Goal: Find specific page/section: Find specific page/section

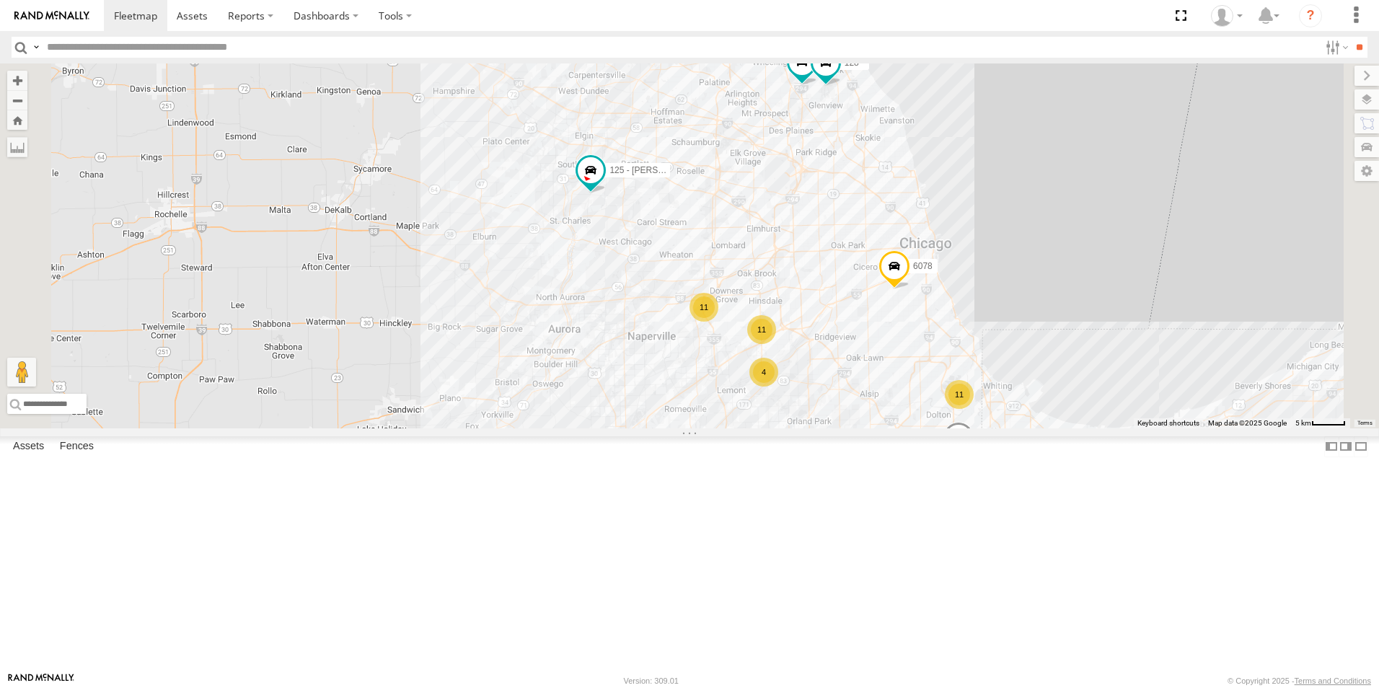
click at [0, 0] on div at bounding box center [0, 0] width 0 height 0
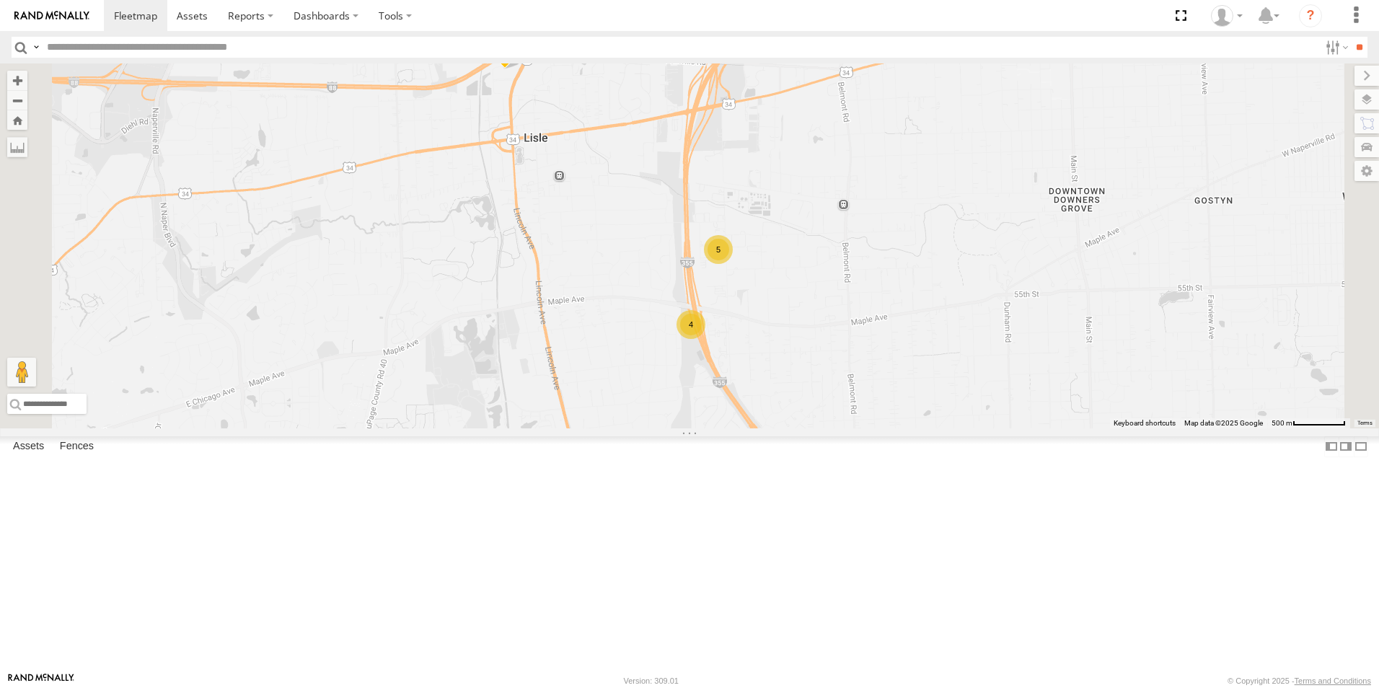
click at [0, 0] on div at bounding box center [0, 0] width 0 height 0
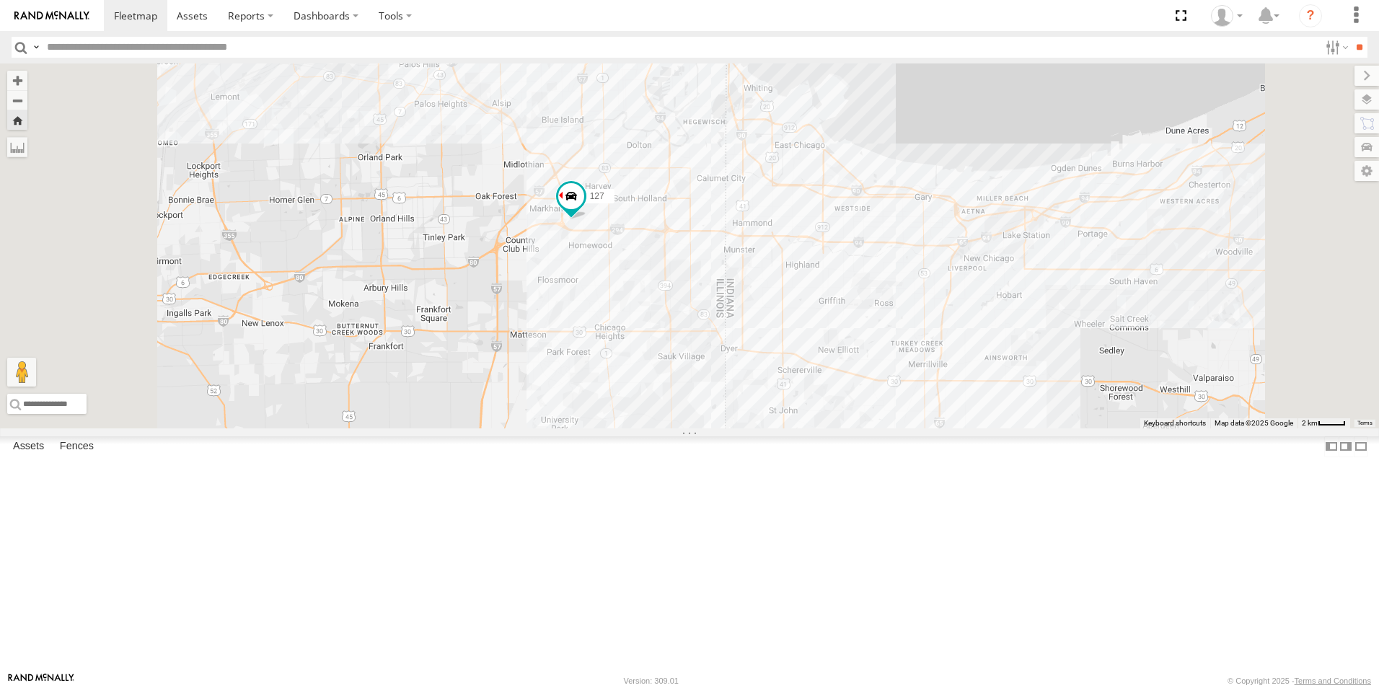
click at [59, 17] on img at bounding box center [51, 16] width 75 height 10
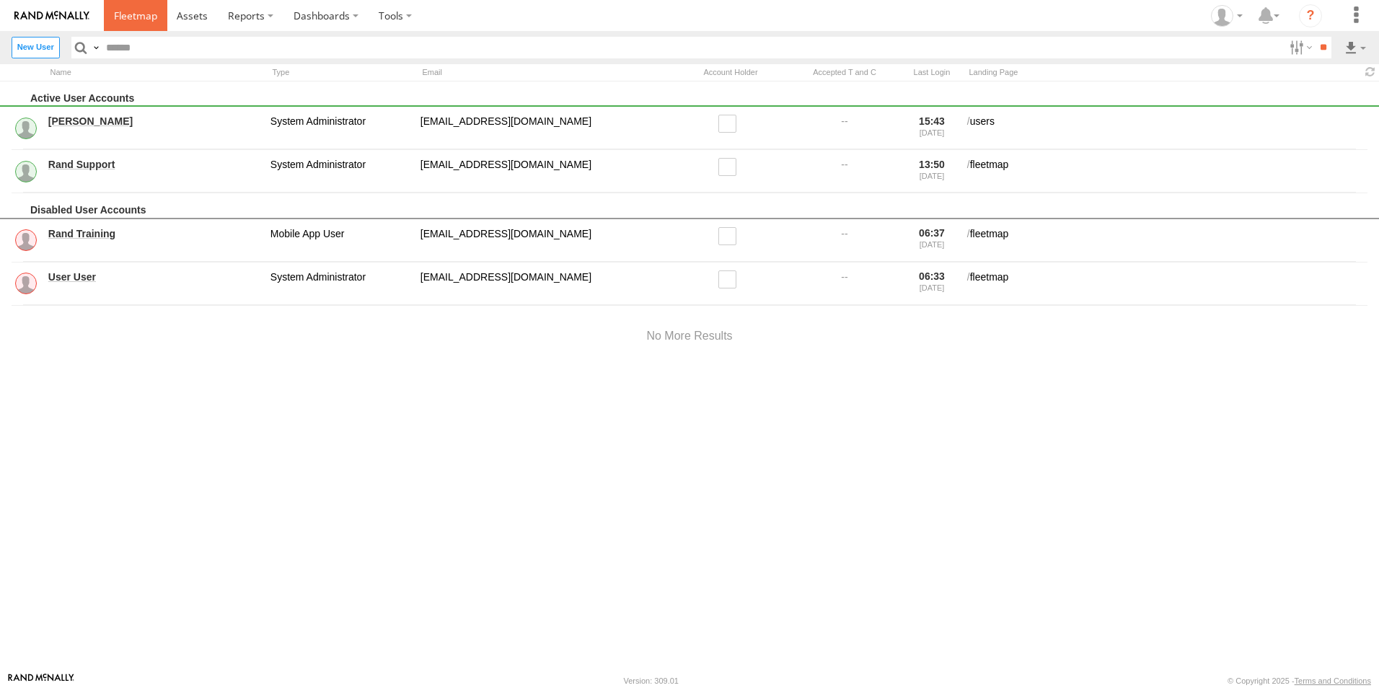
click at [128, 25] on link at bounding box center [135, 15] width 63 height 31
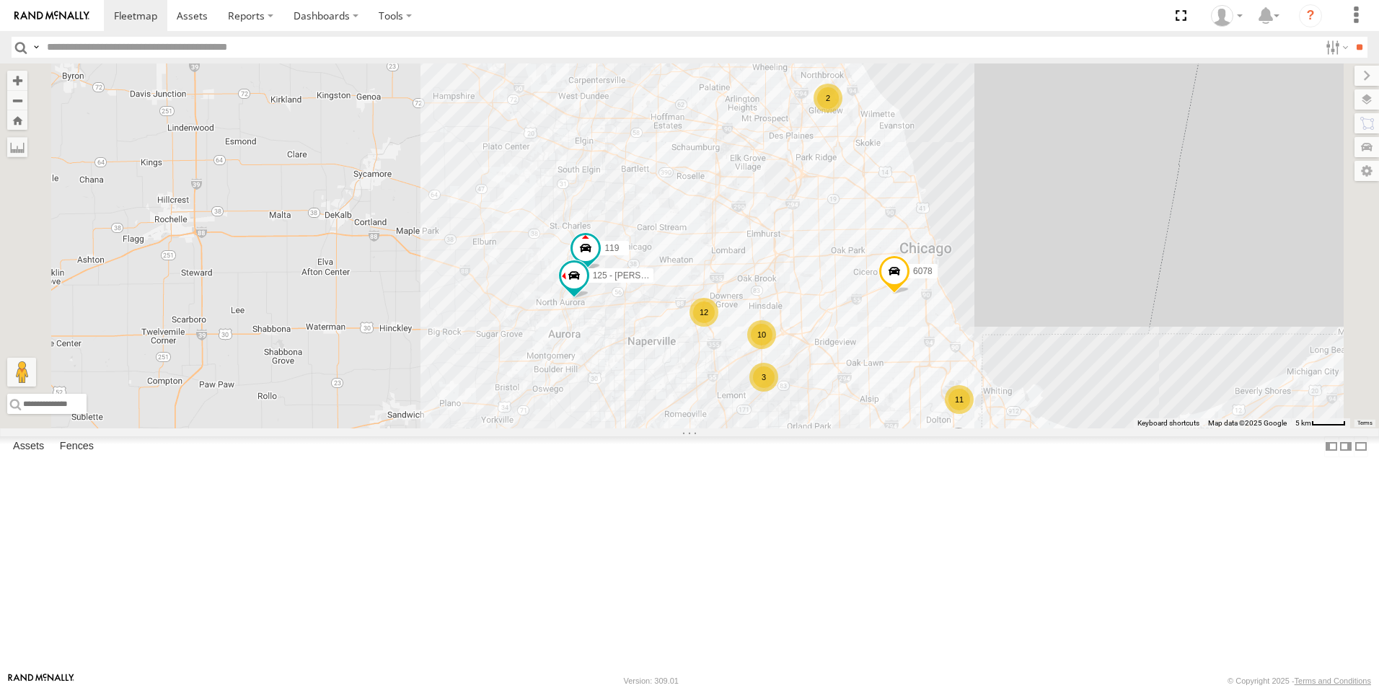
click at [0, 0] on div at bounding box center [0, 0] width 0 height 0
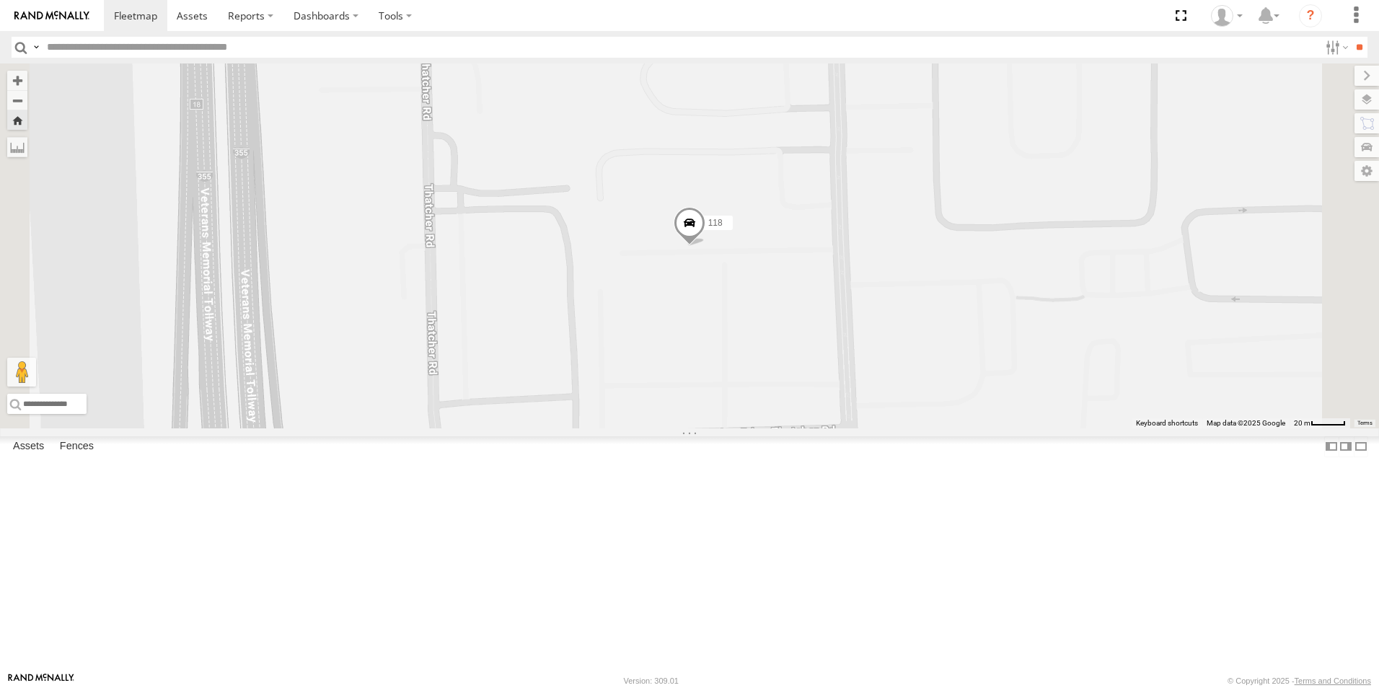
click at [0, 0] on div at bounding box center [0, 0] width 0 height 0
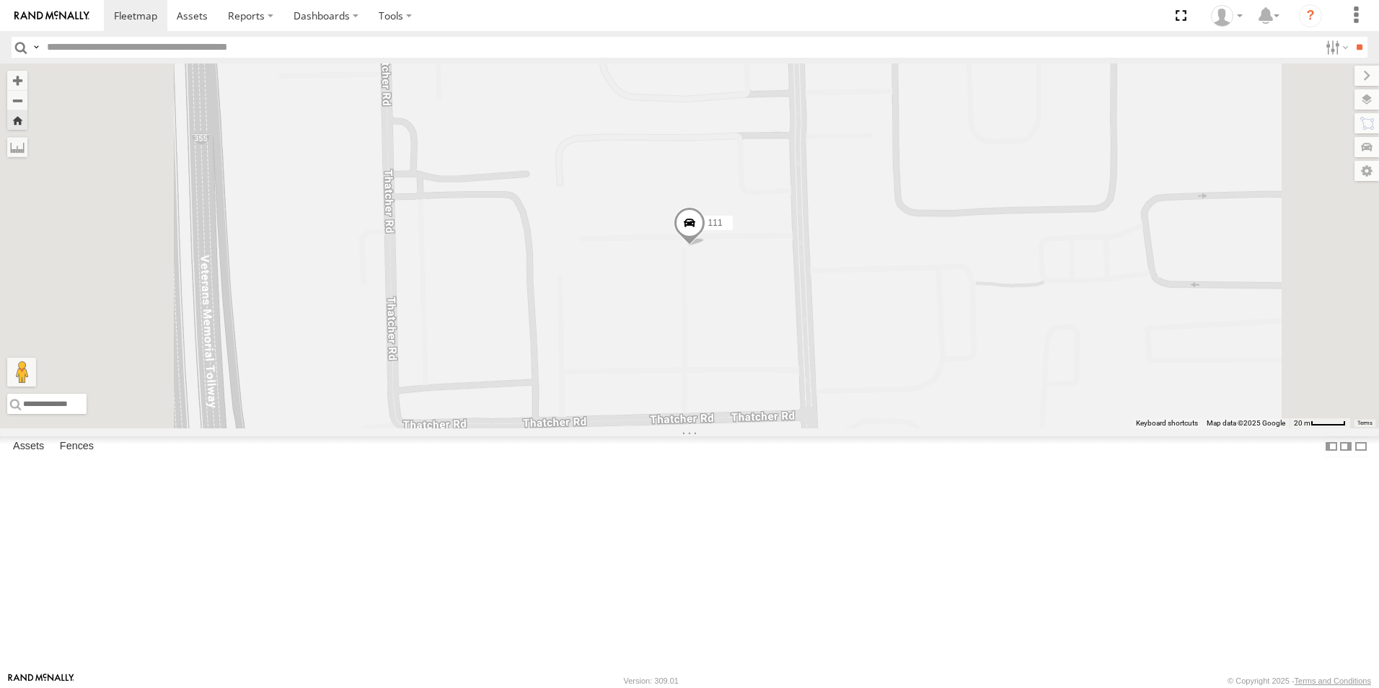
click at [26, 19] on img at bounding box center [51, 16] width 75 height 10
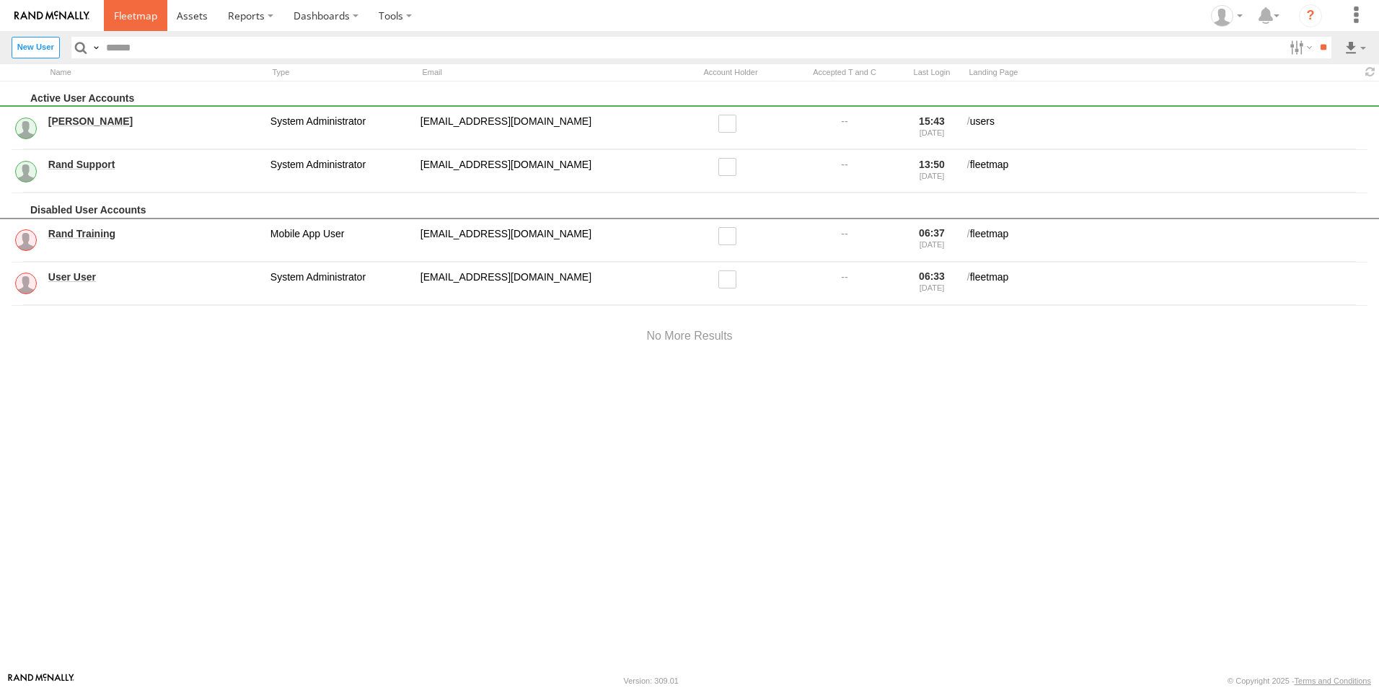
click at [165, 15] on link at bounding box center [135, 15] width 63 height 31
